Goal: Information Seeking & Learning: Check status

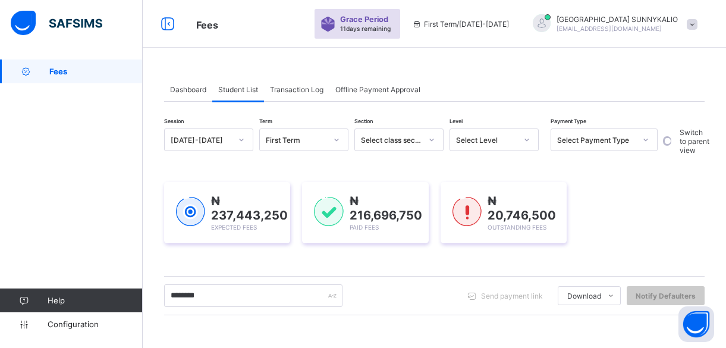
click at [401, 167] on div "₦ 237,443,250 Expected Fees ₦ 216,696,750 Paid Fees ₦ 20,746,500 Outstanding Fe…" at bounding box center [434, 212] width 540 height 97
drag, startPoint x: 0, startPoint y: 0, endPoint x: 401, endPoint y: 167, distance: 434.7
click at [401, 167] on div "₦ 237,443,250 Expected Fees ₦ 216,696,750 Paid Fees ₦ 20,746,500 Outstanding Fe…" at bounding box center [434, 212] width 540 height 97
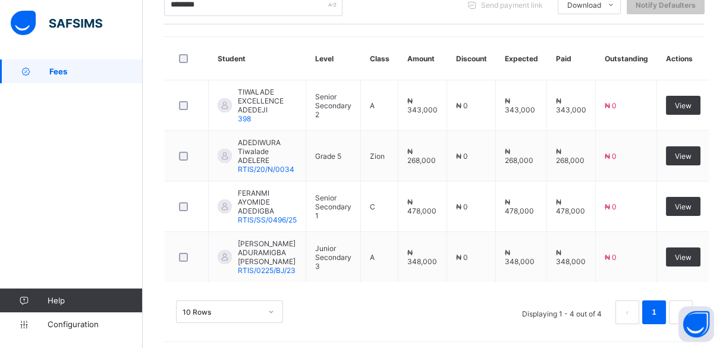
scroll to position [291, 0]
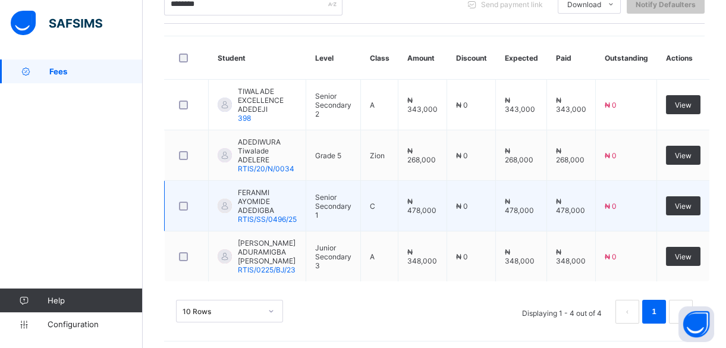
click at [259, 215] on span "RTIS/SS/0496/25" at bounding box center [267, 219] width 59 height 9
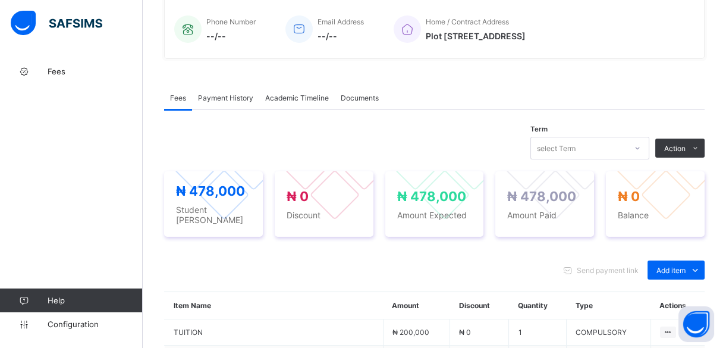
click at [219, 94] on span "Payment History" at bounding box center [225, 97] width 55 height 9
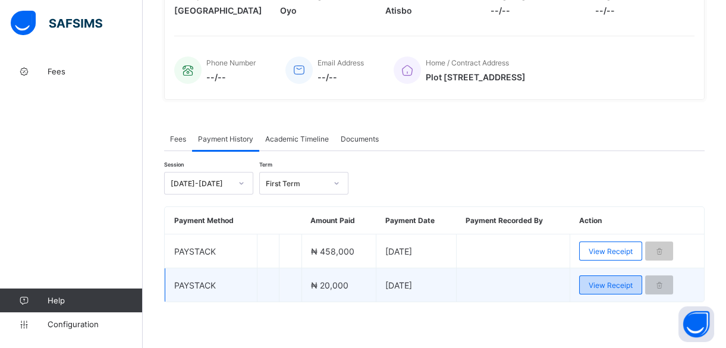
click at [612, 281] on span "View Receipt" at bounding box center [611, 285] width 44 height 9
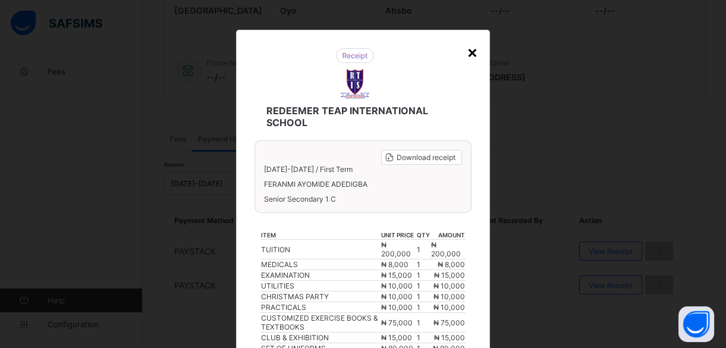
click at [472, 53] on div "×" at bounding box center [472, 52] width 11 height 20
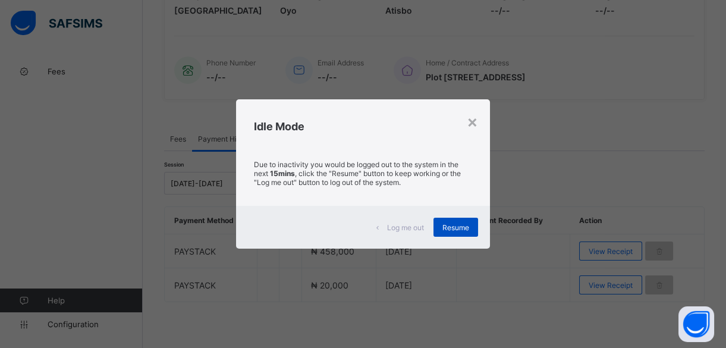
click at [461, 228] on span "Resume" at bounding box center [455, 227] width 27 height 9
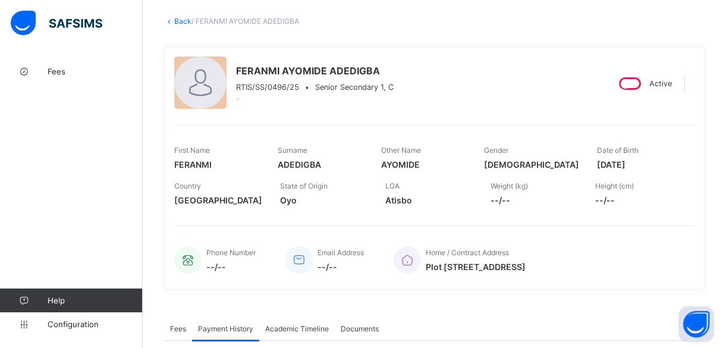
scroll to position [34, 0]
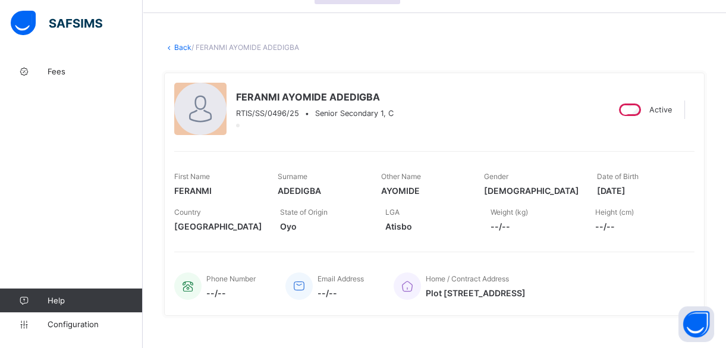
click at [177, 46] on link "Back" at bounding box center [182, 47] width 17 height 9
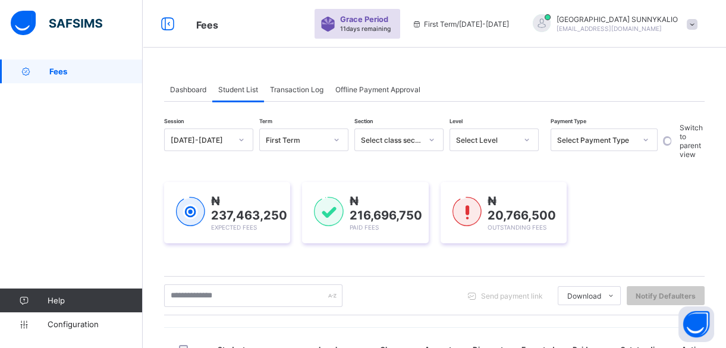
click at [697, 24] on span at bounding box center [692, 24] width 11 height 11
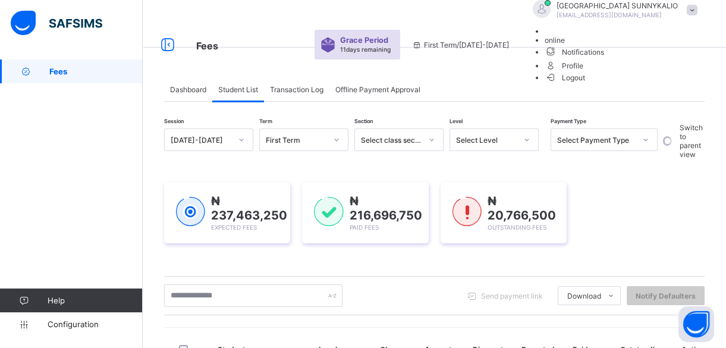
click at [586, 84] on span "Logout" at bounding box center [565, 77] width 41 height 12
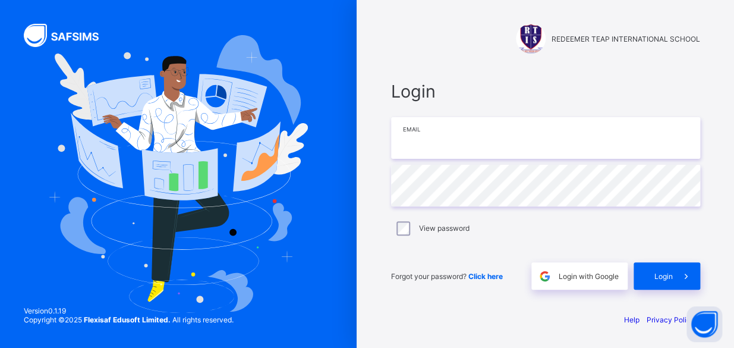
type input "**********"
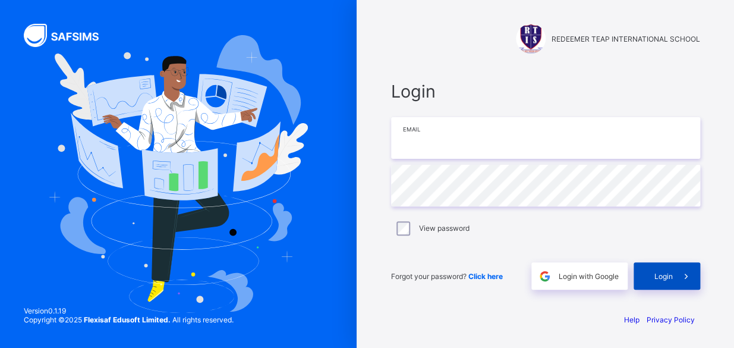
type input "**********"
click at [659, 276] on span "Login" at bounding box center [664, 276] width 18 height 9
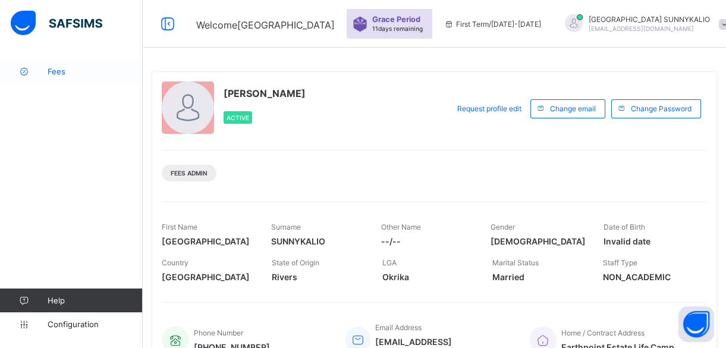
click at [48, 68] on span "Fees" at bounding box center [95, 72] width 95 height 10
